Goal: Task Accomplishment & Management: Use online tool/utility

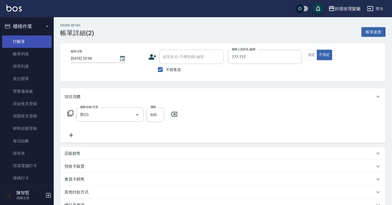
click at [30, 42] on link "打帳單" at bounding box center [26, 41] width 49 height 12
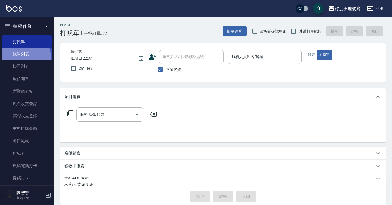
click at [21, 59] on link "帳單列表" at bounding box center [26, 54] width 49 height 12
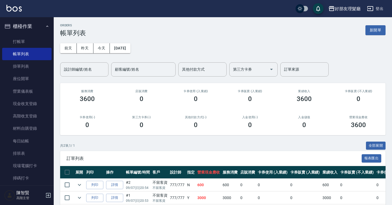
click at [129, 136] on div "ORDERS 帳單列表 新開單 [DATE] [DATE] [DATE] [DATE] 設計師編號/姓名 設計師編號/姓名 顧客編號/姓名 顧客編號/姓名 其…" at bounding box center [223, 121] width 338 height 208
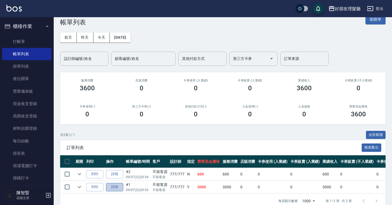
click at [115, 188] on link "詳情" at bounding box center [114, 187] width 17 height 8
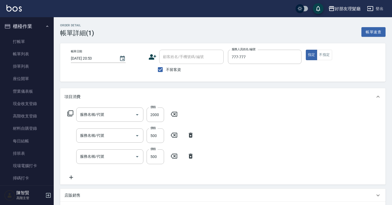
type input "[DATE] 20:53"
checkbox input "true"
type input "777-777"
type input "燙(3)"
type input "剪(2)"
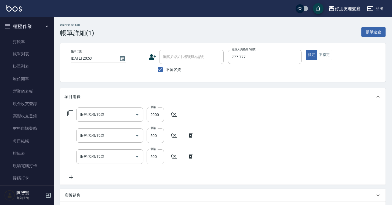
type input "剪(2)"
click at [30, 35] on ul "打帳單 帳單列表 掛單列表 座位開單 營業儀表板 現金收支登錄 高階收支登錄 材料自購登錄 每日結帳 排班表 現場電腦打卡 掃碼打卡" at bounding box center [26, 109] width 49 height 153
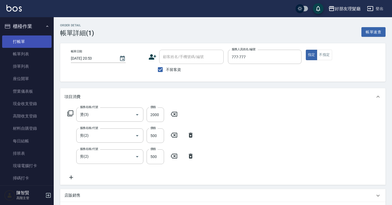
click at [28, 42] on link "打帳單" at bounding box center [26, 41] width 49 height 12
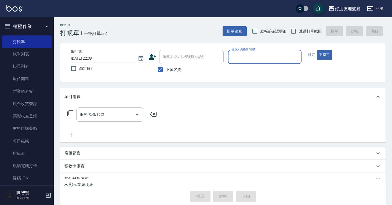
click at [238, 56] on input "服務人員姓名/編號" at bounding box center [264, 56] width 68 height 9
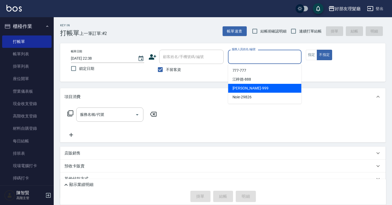
click at [245, 86] on span "[PERSON_NAME] -999" at bounding box center [251, 88] width 36 height 6
type input "[PERSON_NAME]-999"
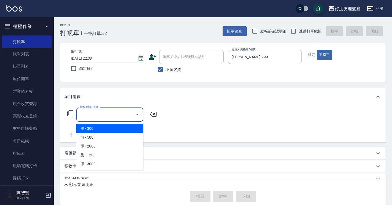
click at [87, 118] on input "服務名稱/代號" at bounding box center [106, 114] width 54 height 9
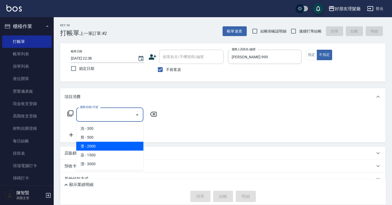
click at [96, 145] on span "燙 - 2000" at bounding box center [109, 146] width 67 height 9
type input "燙(3)"
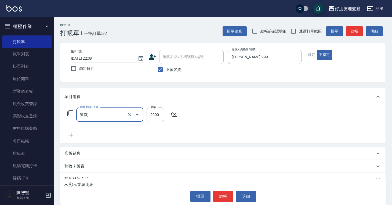
click at [73, 140] on div "服務名稱/代號 燙(3) 服務名稱/代號 價格 2000 價格" at bounding box center [222, 123] width 325 height 37
click at [73, 138] on div "服務名稱/代號 燙(3) 服務名稱/代號 價格 2000 價格" at bounding box center [222, 123] width 325 height 37
click at [71, 135] on icon at bounding box center [71, 135] width 4 height 4
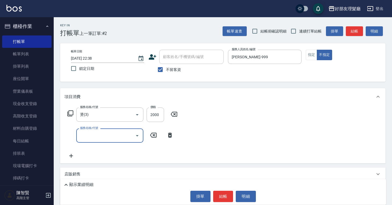
click at [92, 135] on input "服務名稱/代號" at bounding box center [106, 135] width 54 height 9
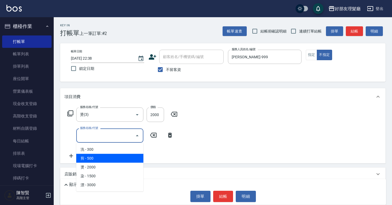
click at [91, 161] on span "剪 - 500" at bounding box center [109, 158] width 67 height 9
type input "剪(2)"
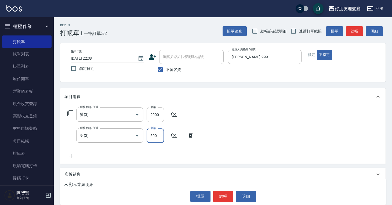
click at [156, 138] on input "500" at bounding box center [155, 135] width 17 height 15
type input "600"
click at [70, 153] on icon at bounding box center [70, 156] width 13 height 6
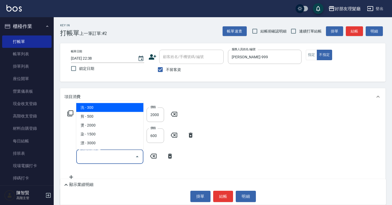
click at [98, 158] on input "服務名稱/代號" at bounding box center [106, 156] width 54 height 9
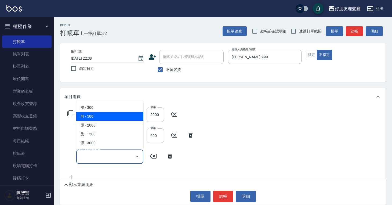
click at [99, 118] on span "剪 - 500" at bounding box center [109, 116] width 67 height 9
type input "剪(2)"
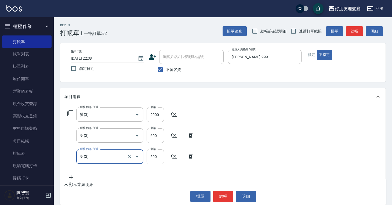
click at [156, 156] on input "500" at bounding box center [155, 156] width 17 height 15
type input "600"
click at [214, 165] on div "服務名稱/代號 燙(3) 服務名稱/代號 價格 2000 價格 服務名稱/代號 剪(2) 服務名稱/代號 價格 600 價格 服務名稱/代號 剪(2) 服務名…" at bounding box center [222, 144] width 325 height 79
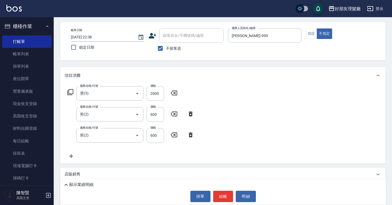
scroll to position [21, 0]
click at [73, 153] on icon at bounding box center [70, 156] width 13 height 6
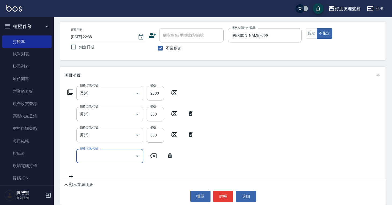
click at [111, 153] on input "服務名稱/代號" at bounding box center [106, 155] width 54 height 9
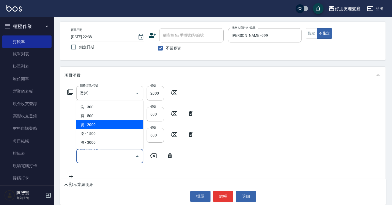
click at [110, 127] on span "燙 - 2000" at bounding box center [109, 124] width 67 height 9
type input "燙(3)"
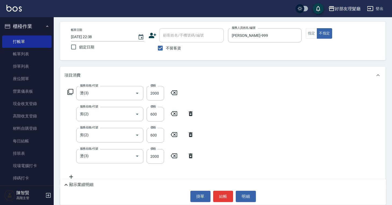
click at [272, 162] on div "服務名稱/代號 燙(3) 服務名稱/代號 價格 2000 價格 服務名稱/代號 剪(2) 服務名稱/代號 價格 600 價格 服務名稱/代號 剪(2) 服務名…" at bounding box center [222, 134] width 325 height 100
click at [71, 175] on icon at bounding box center [70, 176] width 13 height 6
click at [84, 174] on input "服務名稱/代號" at bounding box center [106, 176] width 54 height 9
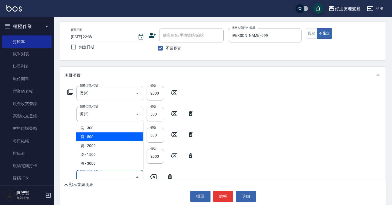
click at [92, 140] on span "剪 - 500" at bounding box center [109, 136] width 67 height 9
type input "剪(2)"
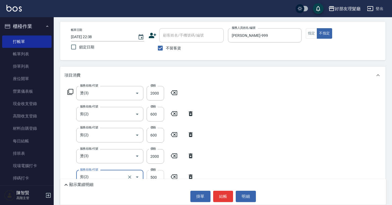
click at [158, 177] on input "500" at bounding box center [155, 177] width 17 height 15
click at [165, 135] on div "服務名稱/代號 剪(2) 服務名稱/代號 價格 600 價格" at bounding box center [130, 135] width 133 height 15
click at [157, 174] on input "6" at bounding box center [155, 177] width 17 height 15
type input "600"
click at [289, 124] on div "服務名稱/代號 燙(3) 服務名稱/代號 價格 2000 價格 服務名稱/代號 剪(2) 服務名稱/代號 價格 600 價格 服務名稱/代號 剪(2) 服務名…" at bounding box center [222, 144] width 325 height 121
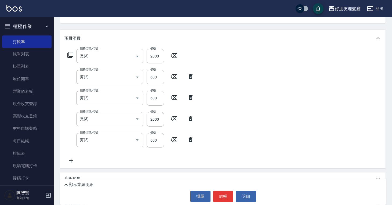
scroll to position [64, 0]
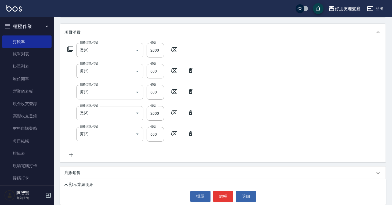
click at [73, 152] on icon at bounding box center [70, 154] width 13 height 6
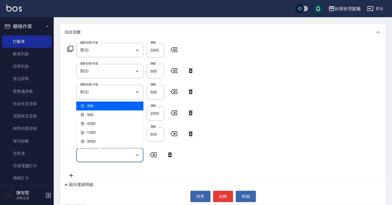
click at [94, 156] on input "服務名稱/代號" at bounding box center [106, 154] width 54 height 9
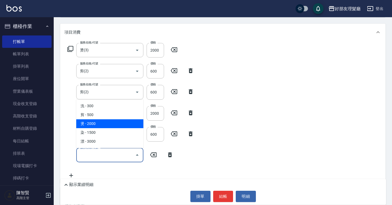
click at [102, 122] on span "燙 - 2000" at bounding box center [109, 123] width 67 height 9
type input "燙(3)"
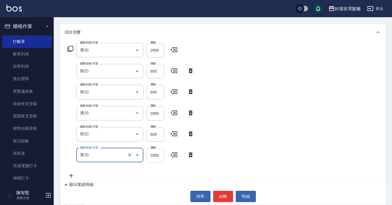
click at [154, 160] on input "2000" at bounding box center [155, 155] width 17 height 15
type input "2500"
click at [223, 194] on button "結帳" at bounding box center [223, 196] width 20 height 11
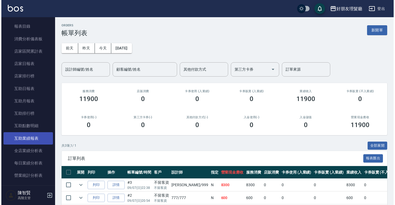
scroll to position [278, 0]
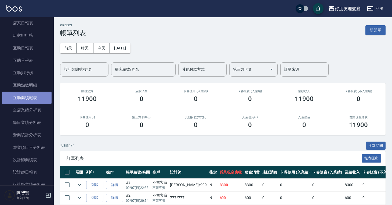
click at [34, 100] on link "互助業績報表" at bounding box center [26, 98] width 49 height 12
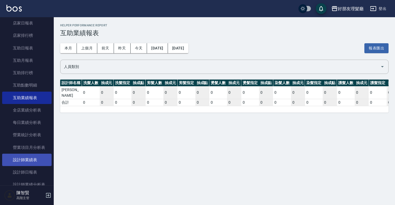
click at [29, 160] on link "設計師業績表" at bounding box center [26, 160] width 49 height 12
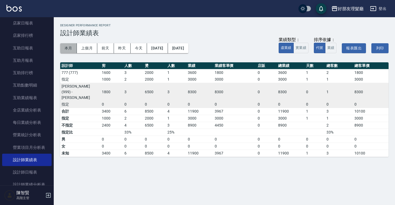
click at [73, 48] on button "本月" at bounding box center [68, 48] width 17 height 10
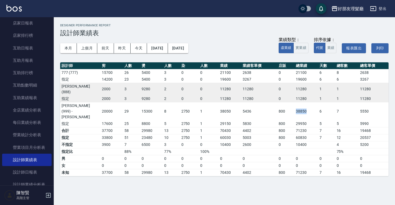
drag, startPoint x: 309, startPoint y: 100, endPoint x: 291, endPoint y: 100, distance: 17.7
click at [291, 102] on tr "[PERSON_NAME](999) - [PERSON_NAME] 20000 29 15300 8 2750 1 38050 5436 800 38850…" at bounding box center [224, 111] width 328 height 18
click at [296, 120] on td "29950" at bounding box center [305, 123] width 23 height 7
drag, startPoint x: 333, startPoint y: 101, endPoint x: 219, endPoint y: 110, distance: 114.0
click at [204, 109] on tbody "[PHONE_NUMBER] 0 0 21100 2638 0 21100 6 8 2638 指定 14200 23 5400 3 0 0 19600 326…" at bounding box center [224, 98] width 328 height 58
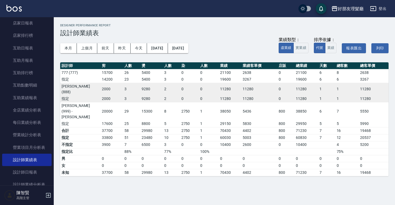
click at [302, 134] on td "60830" at bounding box center [305, 137] width 23 height 7
